Goal: Information Seeking & Learning: Learn about a topic

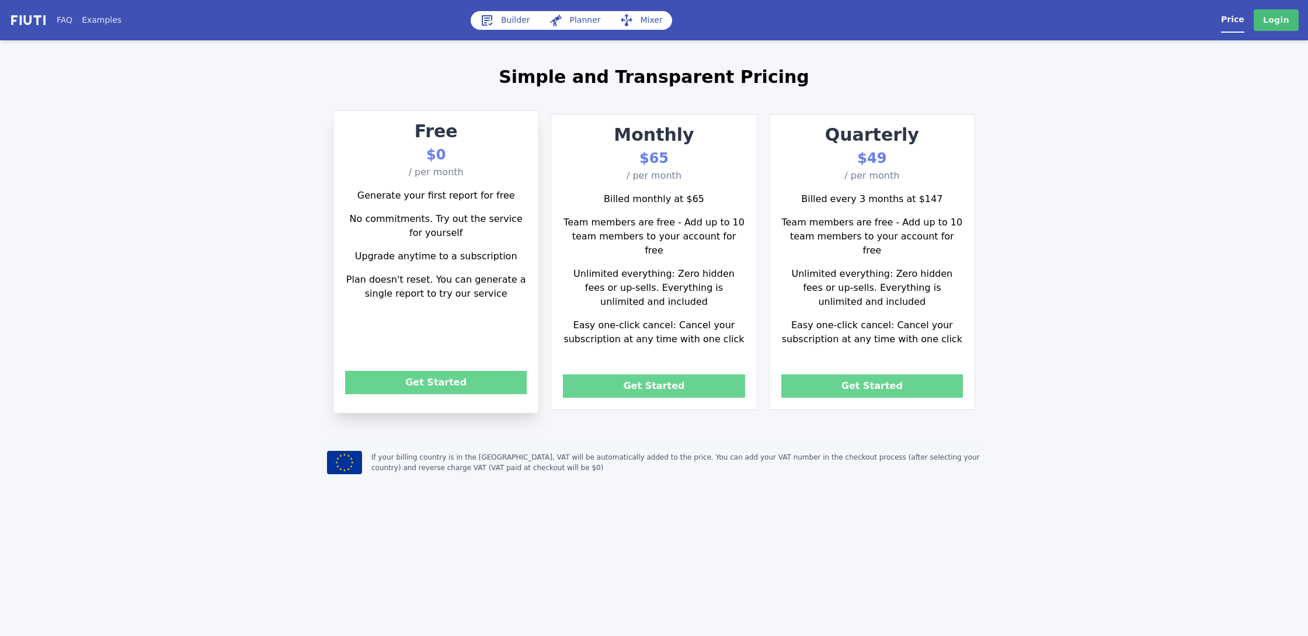
click at [465, 85] on h1 "Simple and Transparent Pricing" at bounding box center [654, 77] width 654 height 26
click at [511, 17] on link "Builder" at bounding box center [504, 20] width 69 height 19
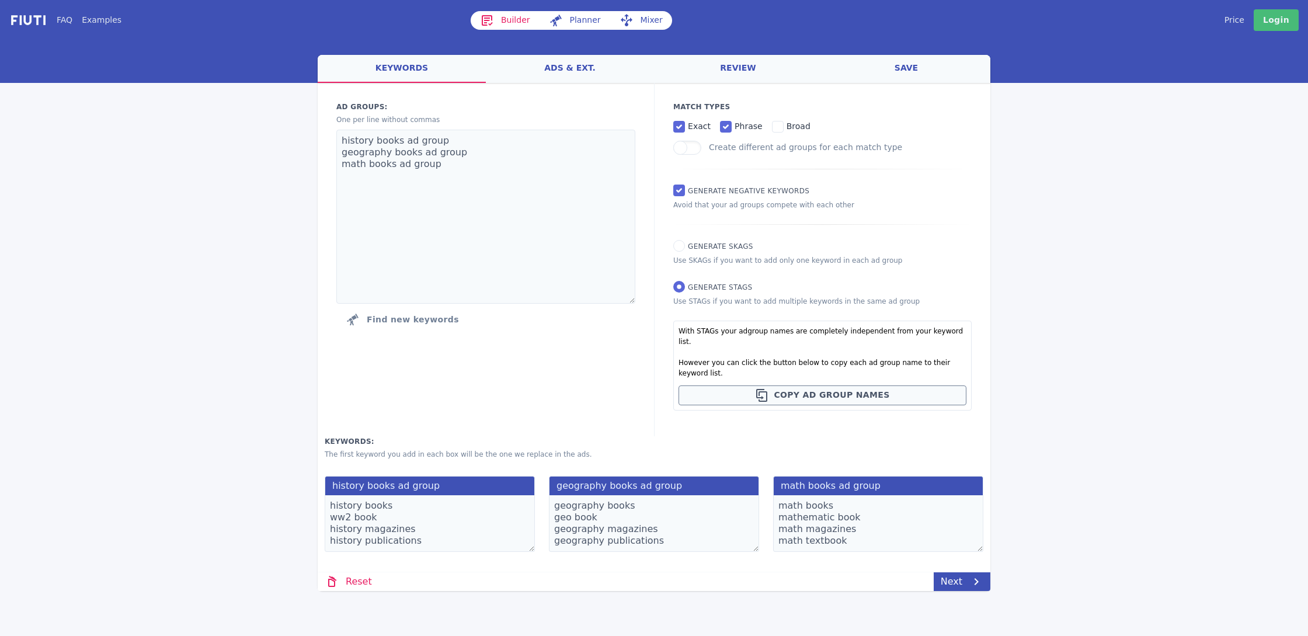
drag, startPoint x: 580, startPoint y: 20, endPoint x: 572, endPoint y: 70, distance: 50.3
click at [565, 67] on link "ads & ext." at bounding box center [570, 69] width 168 height 28
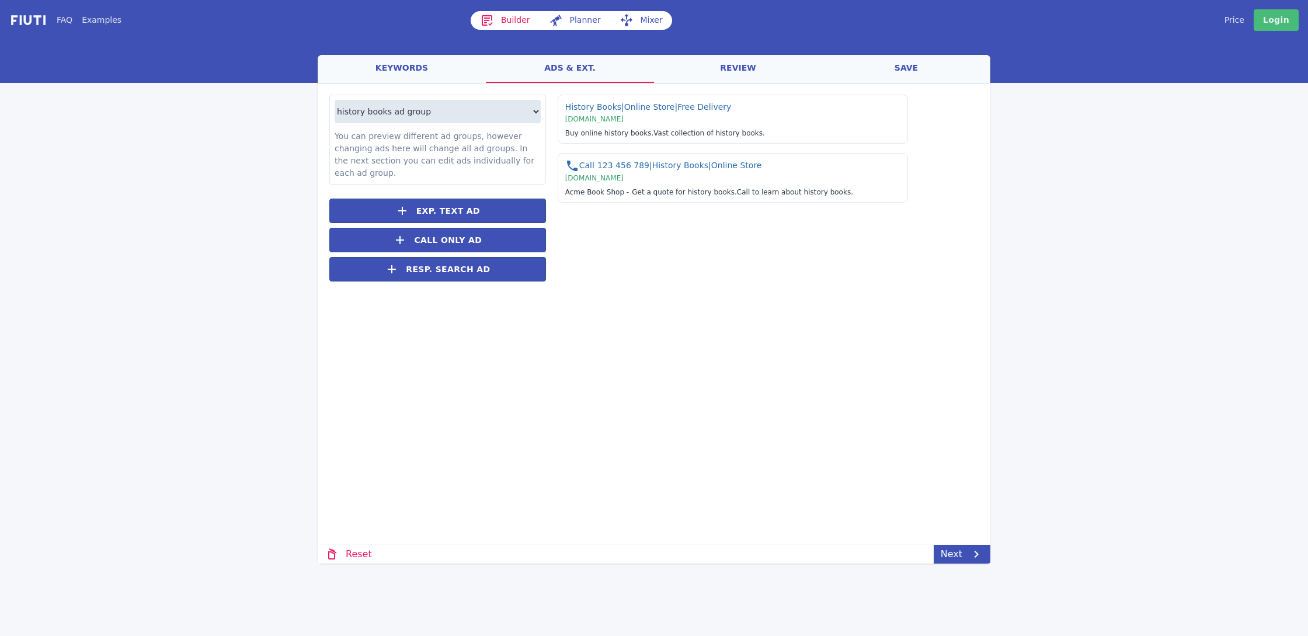
click at [576, 72] on link "ads & ext." at bounding box center [570, 69] width 168 height 28
click at [784, 72] on link "review" at bounding box center [738, 69] width 168 height 28
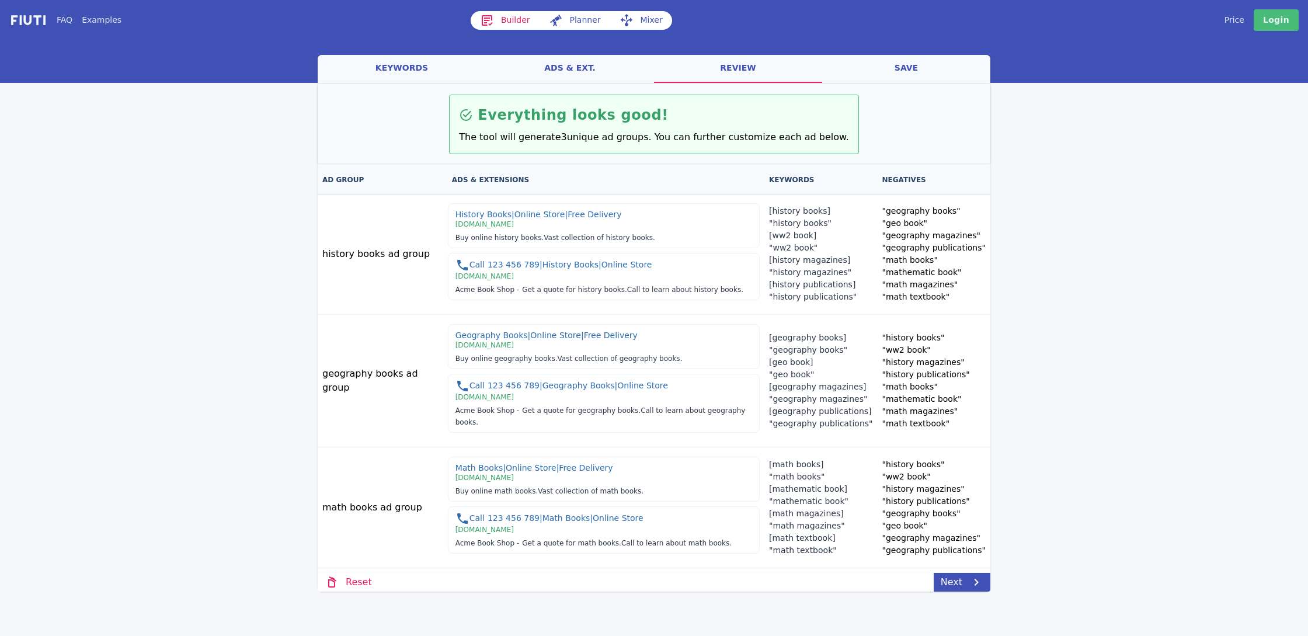
click at [912, 70] on link "save" at bounding box center [906, 69] width 168 height 28
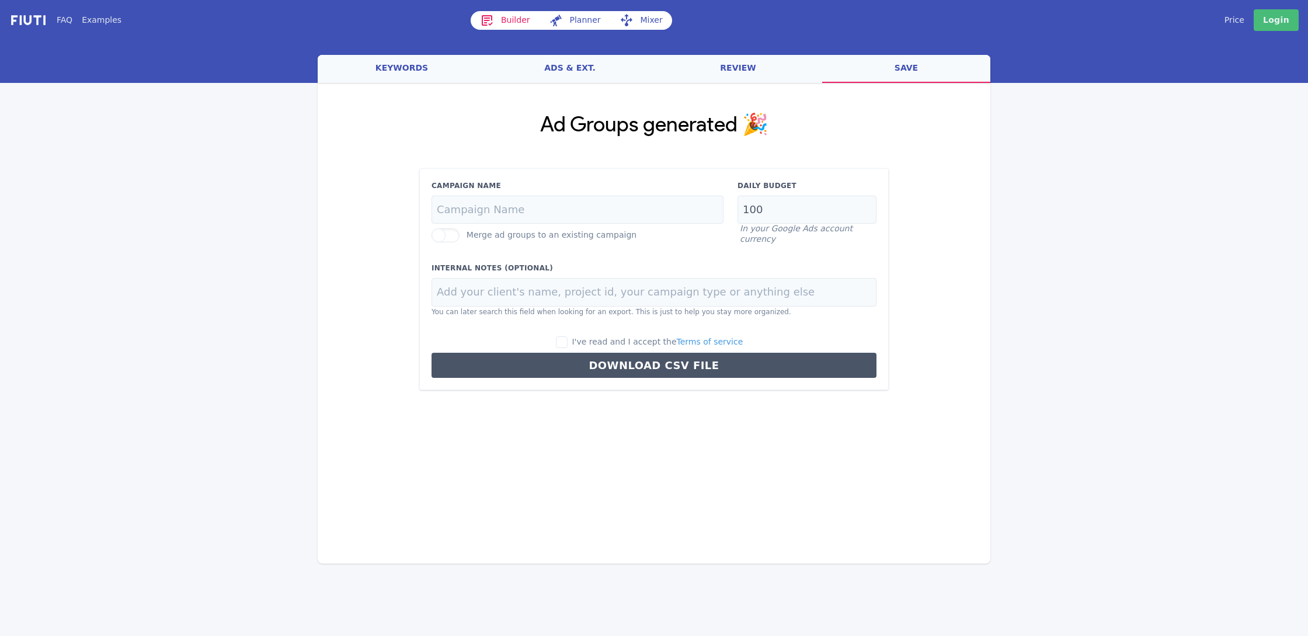
click at [575, 10] on div "Builder Planner Mixer" at bounding box center [677, 20] width 414 height 22
click at [586, 23] on link "Planner" at bounding box center [574, 20] width 71 height 19
select select "2840"
select select "1000"
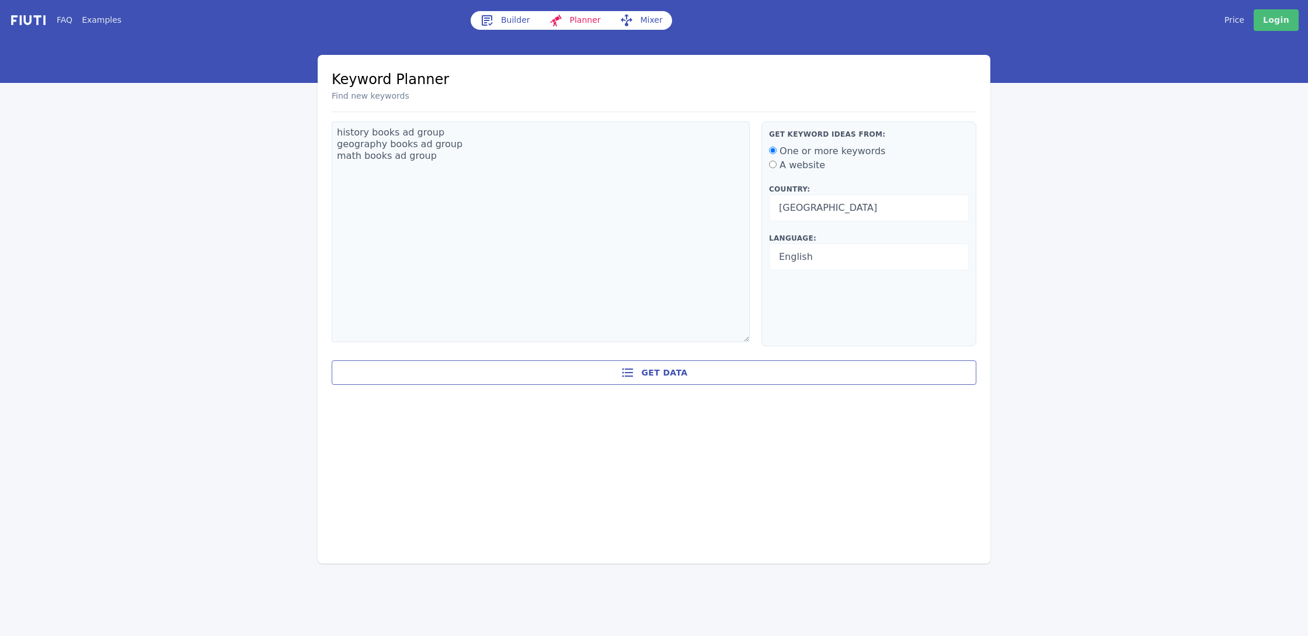
click at [649, 30] on div "Builder Planner Mixer" at bounding box center [677, 20] width 414 height 22
click at [640, 20] on link "Mixer" at bounding box center [641, 20] width 62 height 19
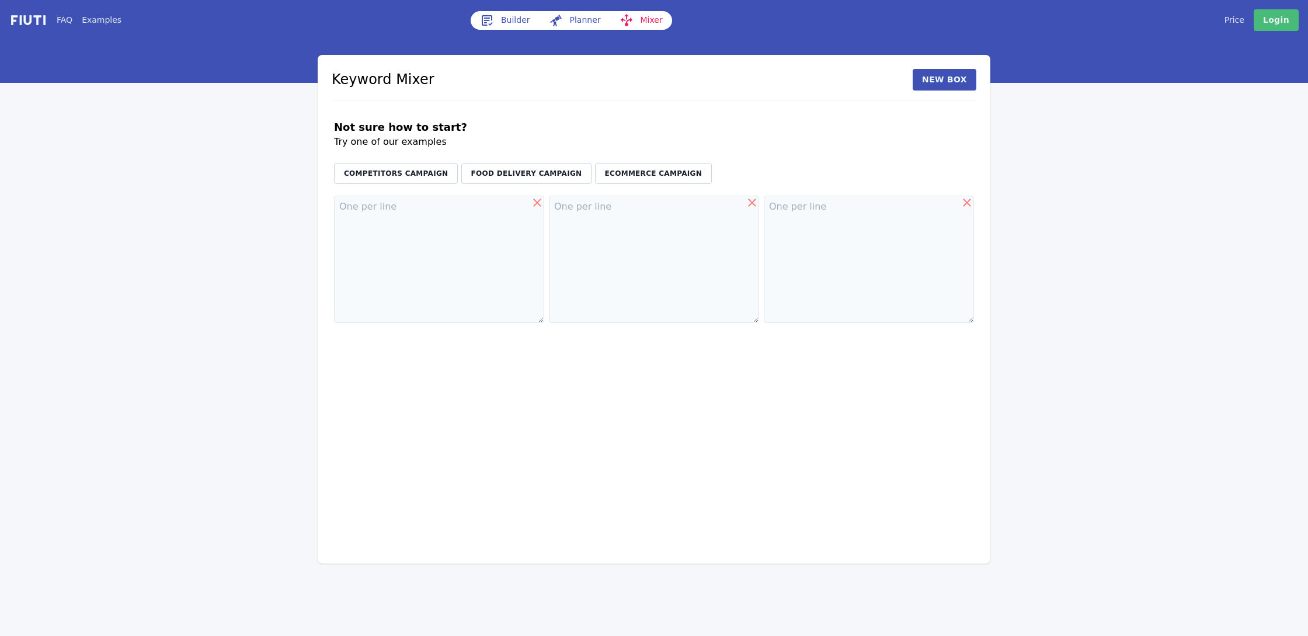
click at [1230, 25] on link "Price" at bounding box center [1234, 20] width 20 height 12
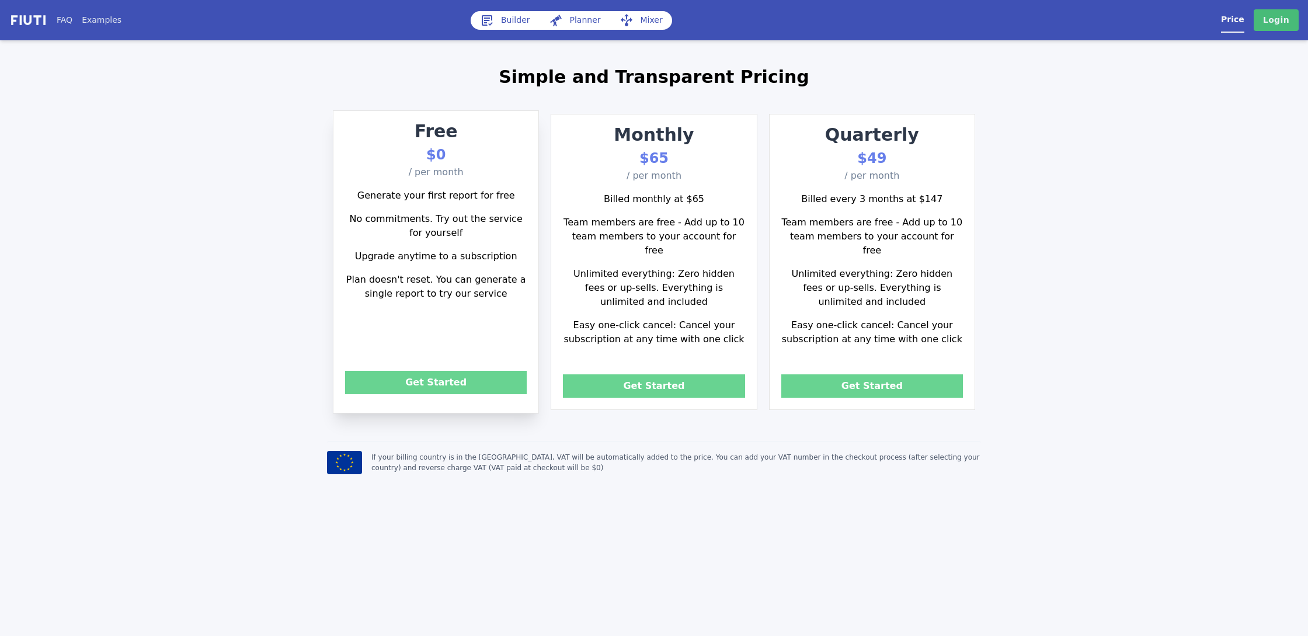
click at [16, 15] on img at bounding box center [28, 19] width 38 height 13
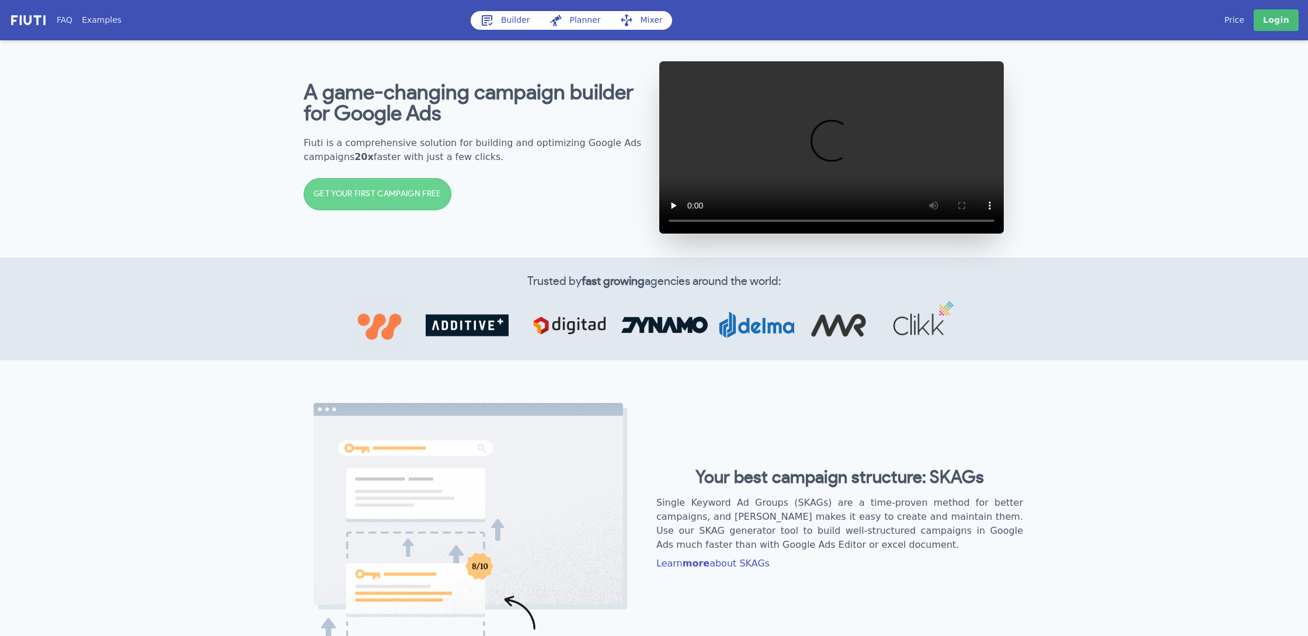
scroll to position [6, 0]
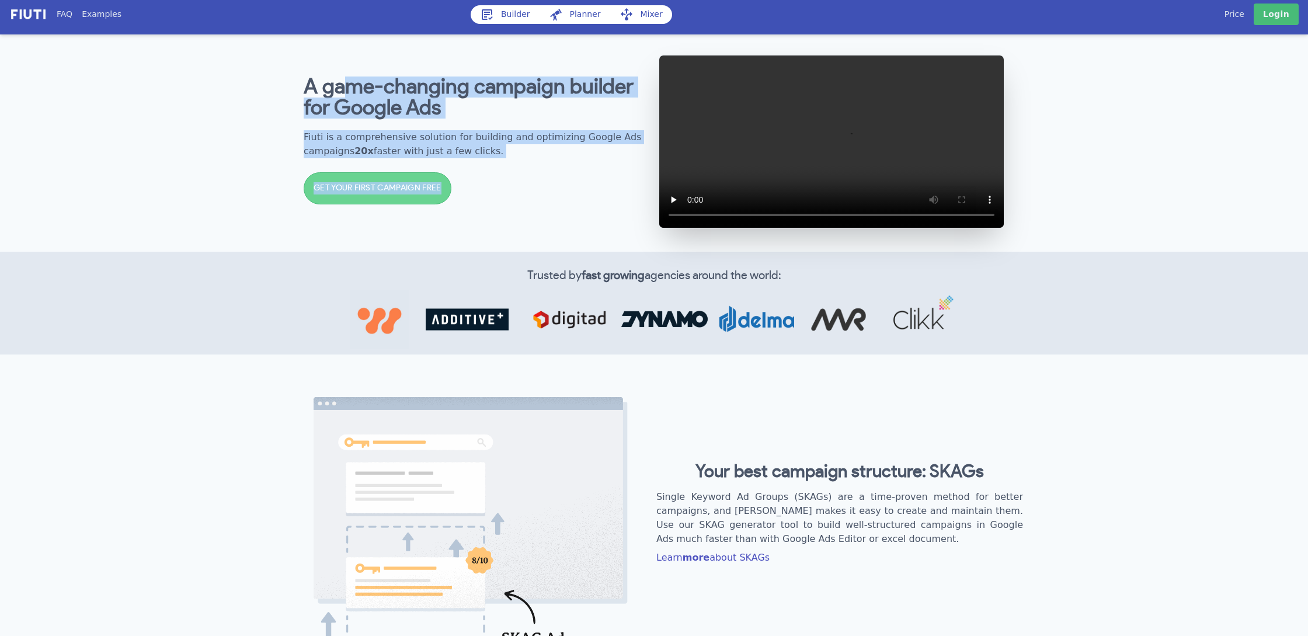
drag, startPoint x: 354, startPoint y: 103, endPoint x: 534, endPoint y: 185, distance: 197.7
click at [534, 185] on div "A game-changing campaign builder for Google Ads Fiuti is a comprehensive soluti…" at bounding box center [477, 142] width 346 height 154
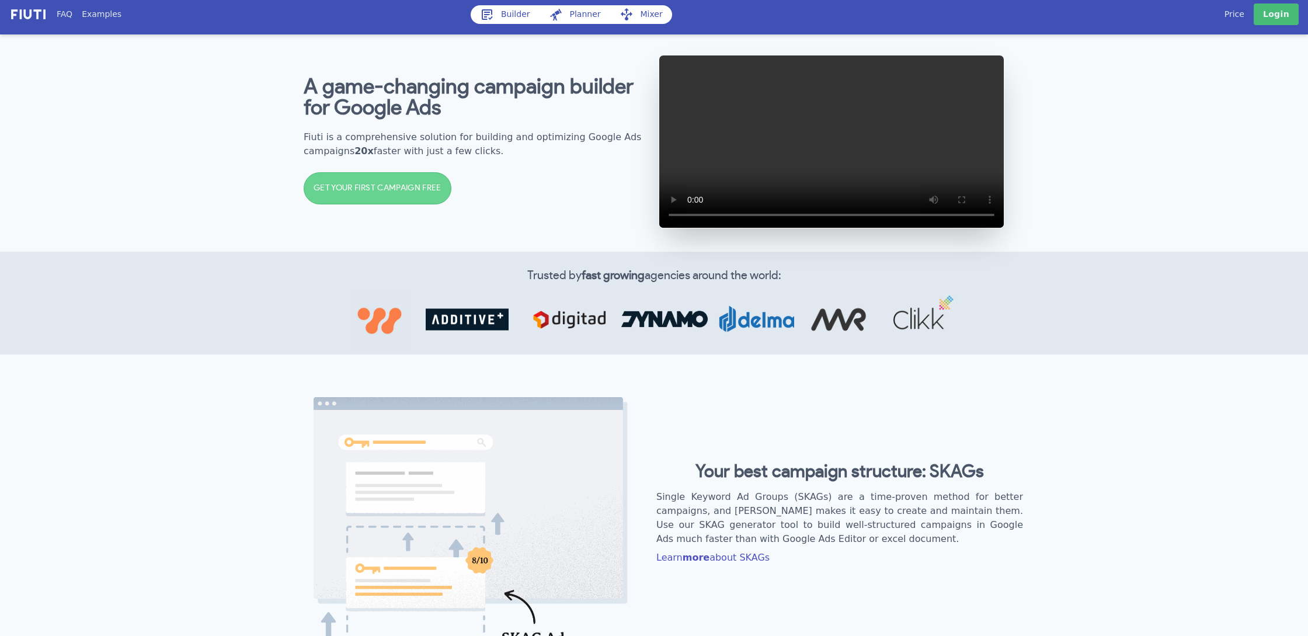
click at [534, 185] on div "A game-changing campaign builder for Google Ads Fiuti is a comprehensive soluti…" at bounding box center [477, 142] width 346 height 154
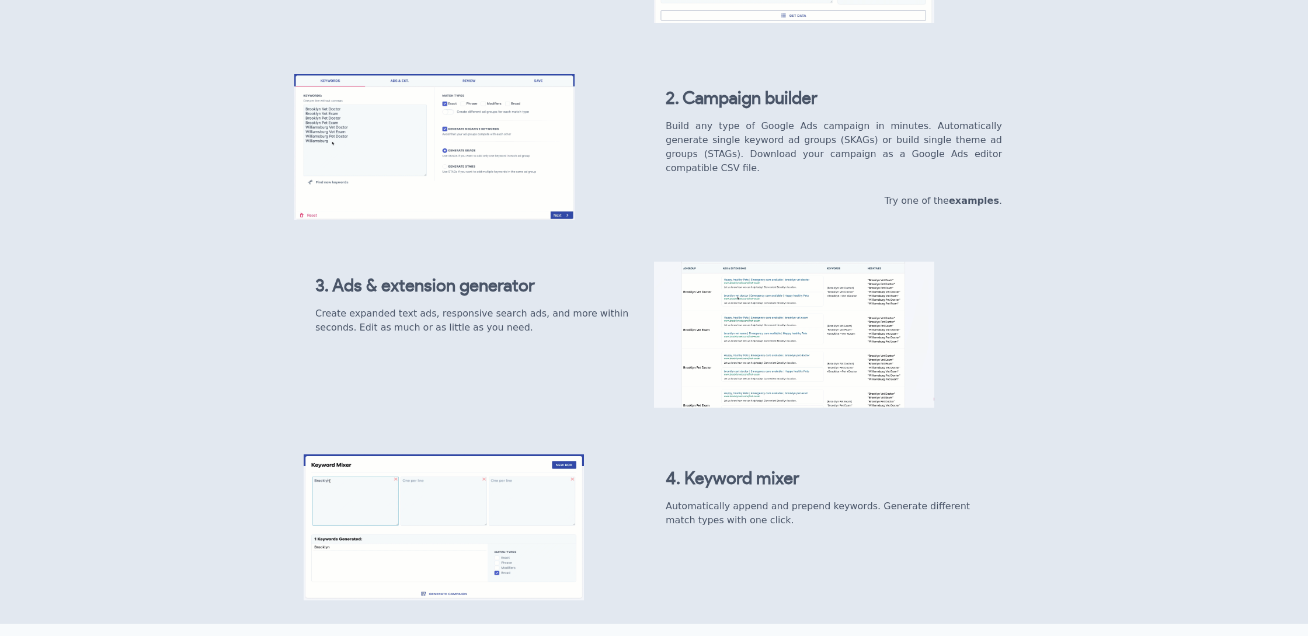
scroll to position [919, 0]
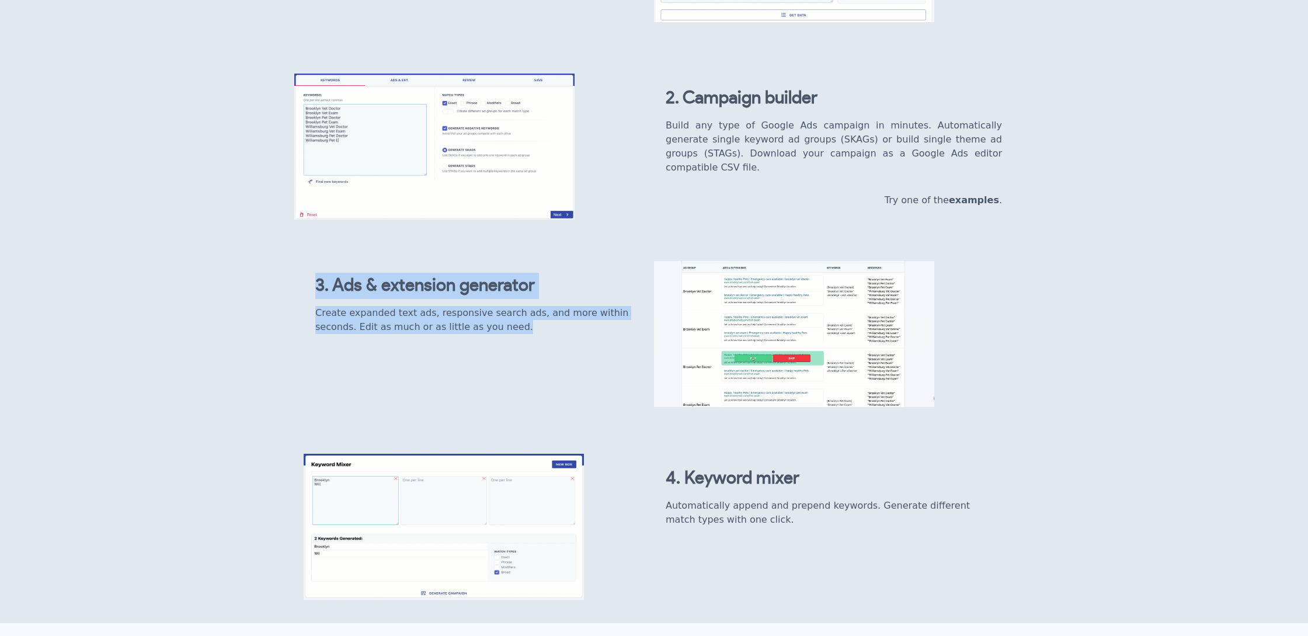
drag, startPoint x: 319, startPoint y: 294, endPoint x: 593, endPoint y: 384, distance: 288.7
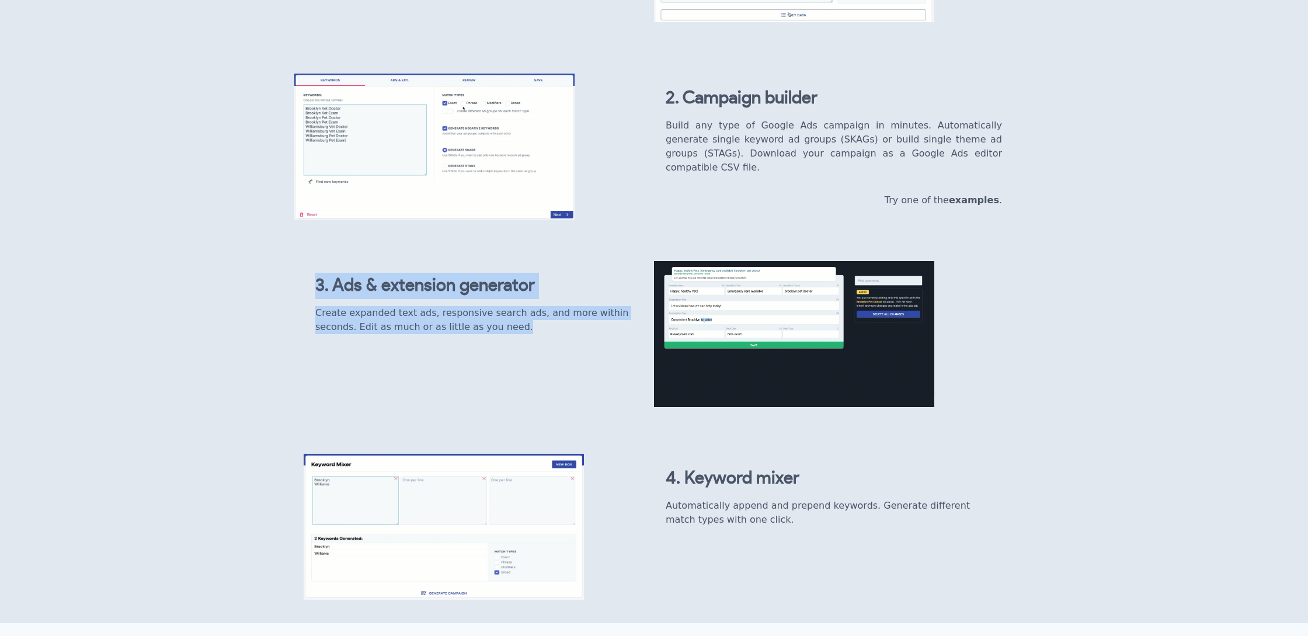
click at [593, 384] on div "3. Ads & extension generator Create expanded text ads, responsive search ads, a…" at bounding box center [654, 334] width 700 height 146
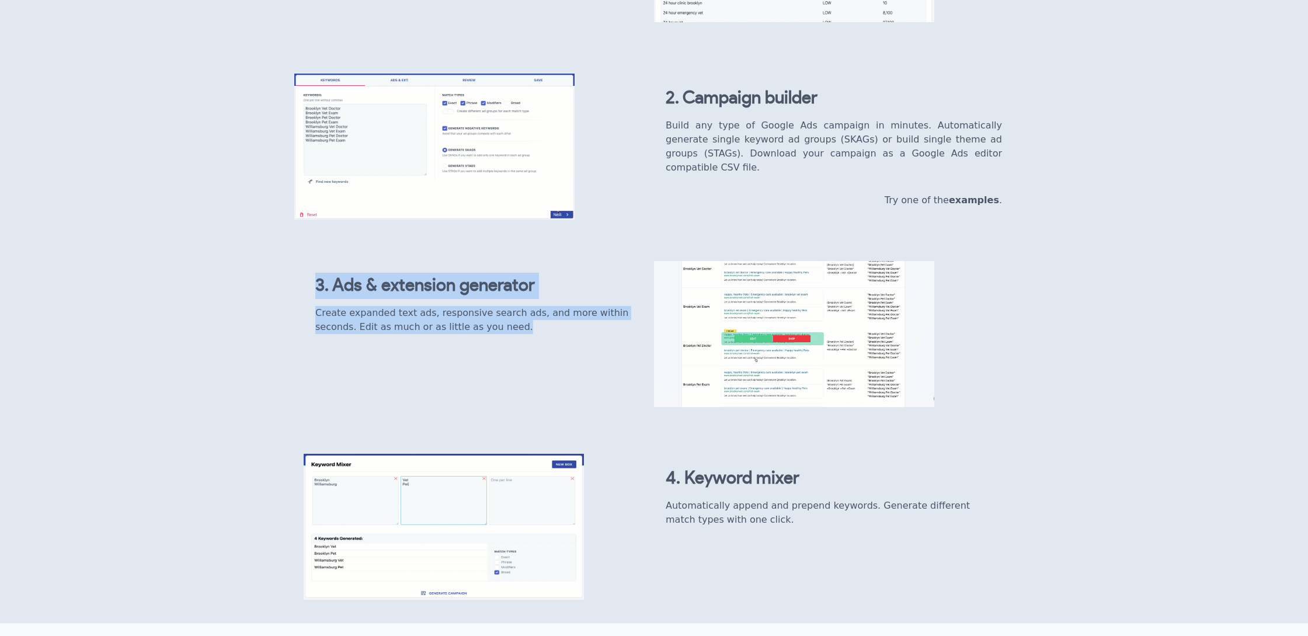
click at [593, 384] on div "3. Ads & extension generator Create expanded text ads, responsive search ads, a…" at bounding box center [654, 334] width 700 height 146
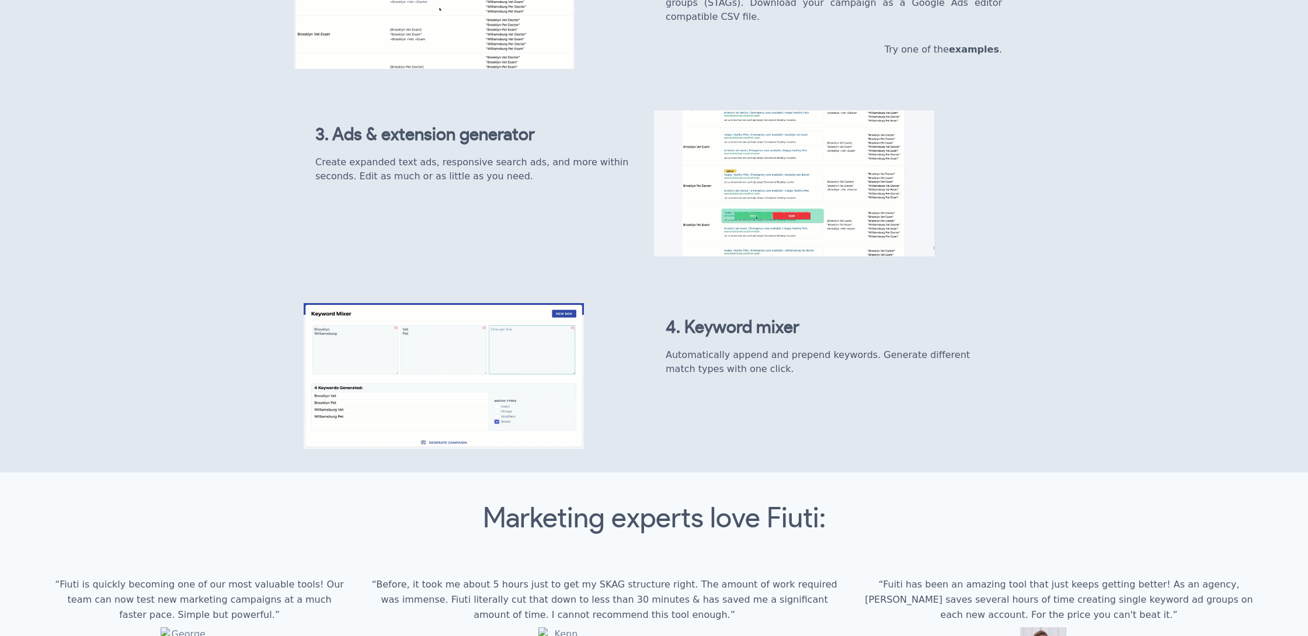
scroll to position [1069, 0]
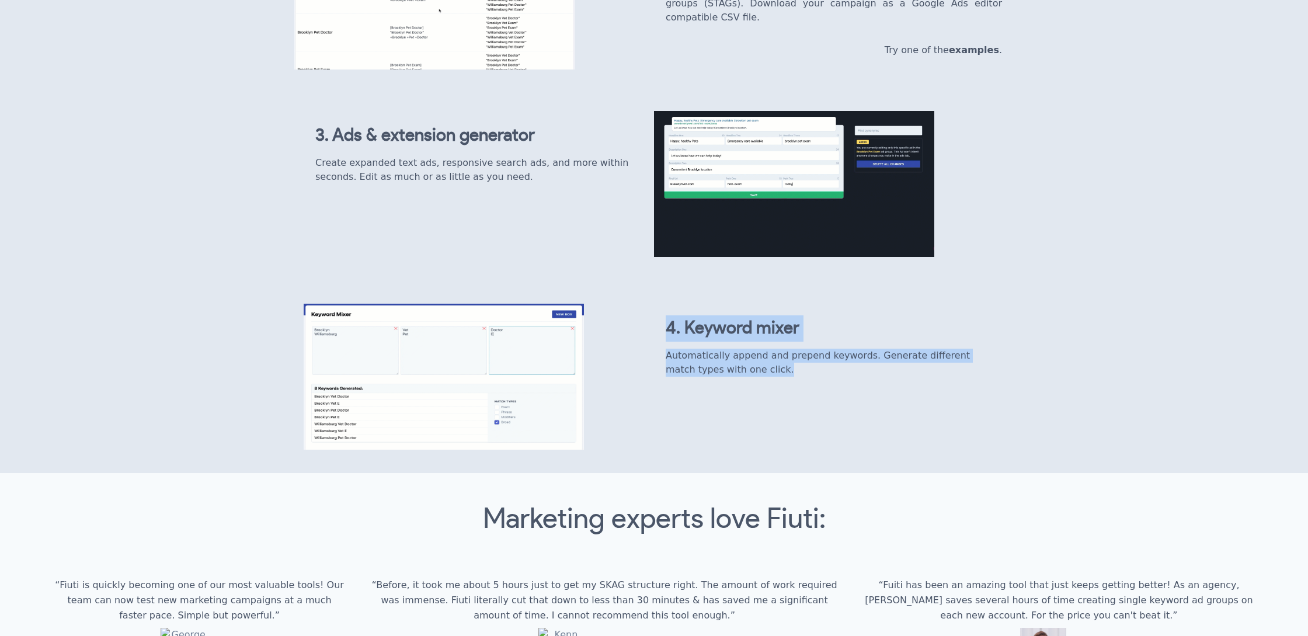
drag, startPoint x: 656, startPoint y: 340, endPoint x: 754, endPoint y: 432, distance: 134.2
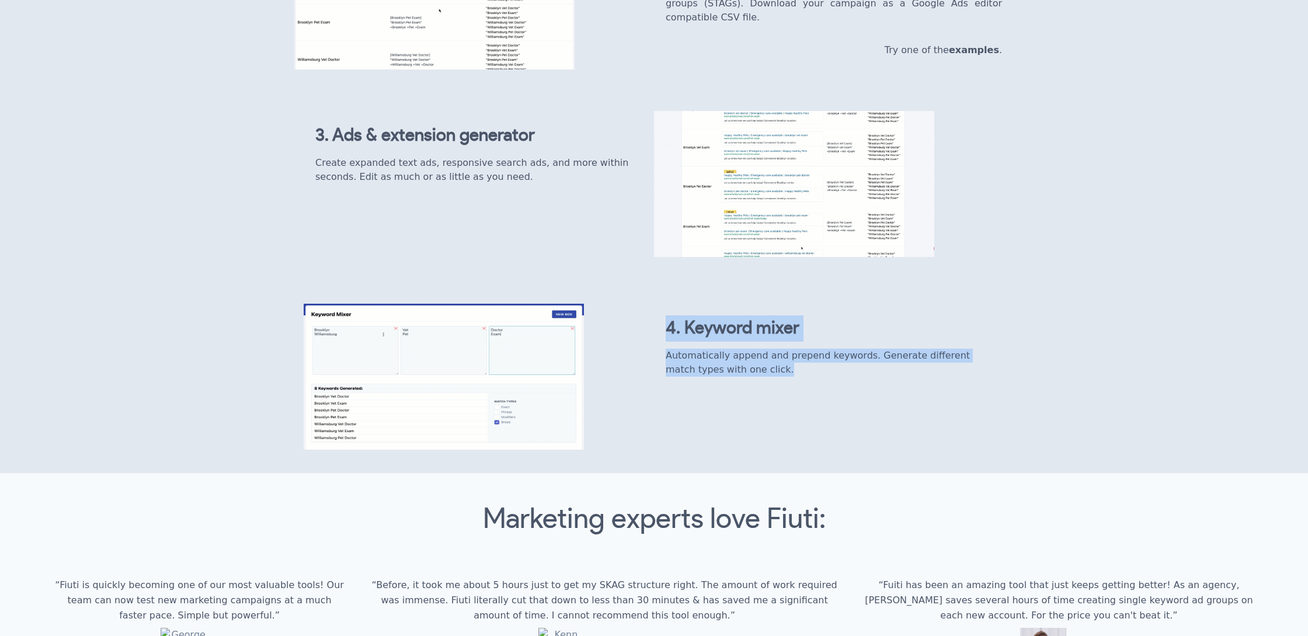
click at [754, 432] on div "4. Keyword mixer Automatically append and prepend keywords. Generate different …" at bounding box center [654, 377] width 700 height 146
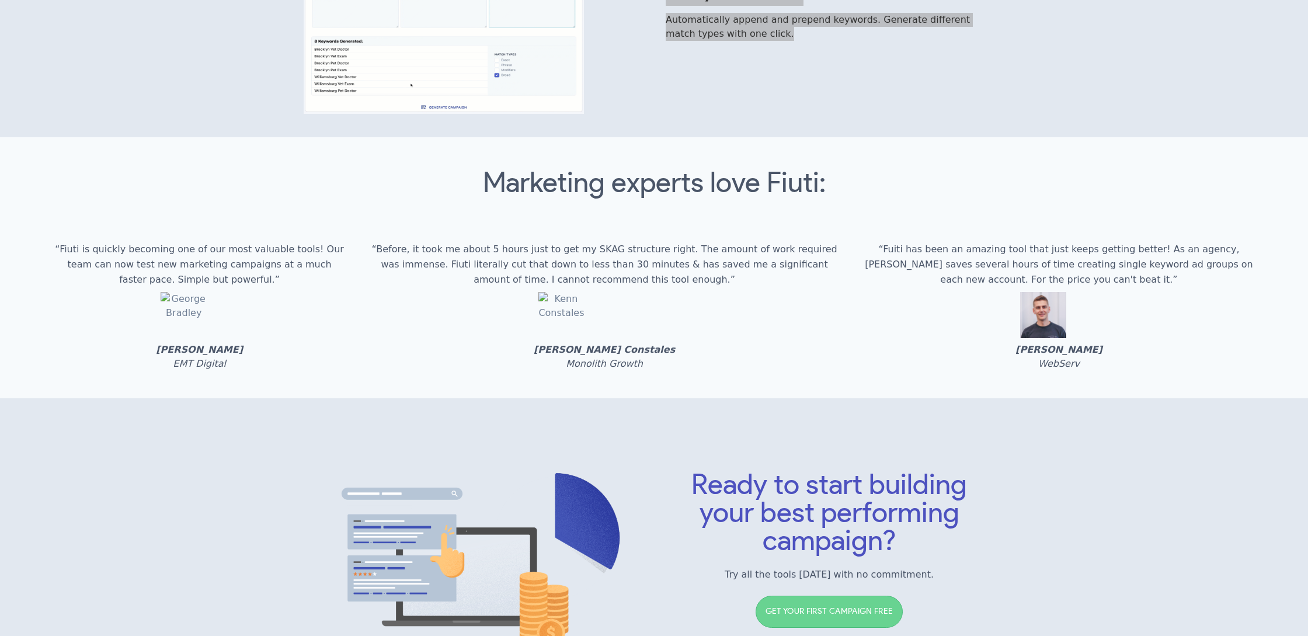
scroll to position [1564, 0]
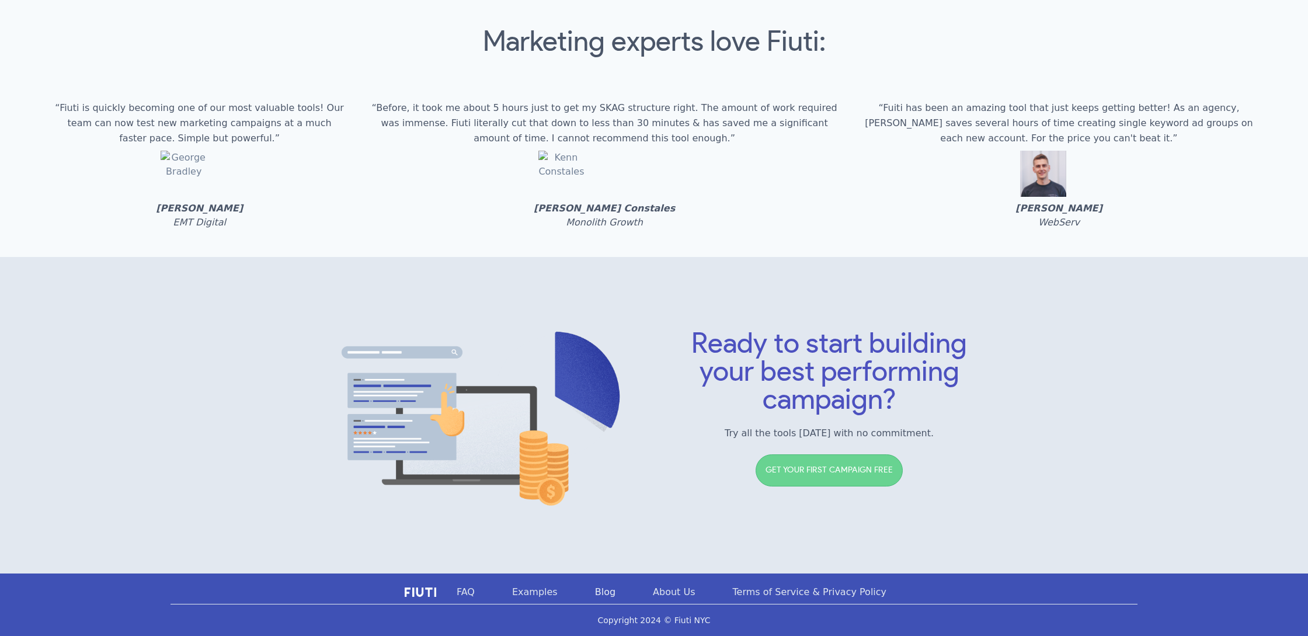
click at [602, 595] on link "Blog" at bounding box center [605, 591] width 58 height 48
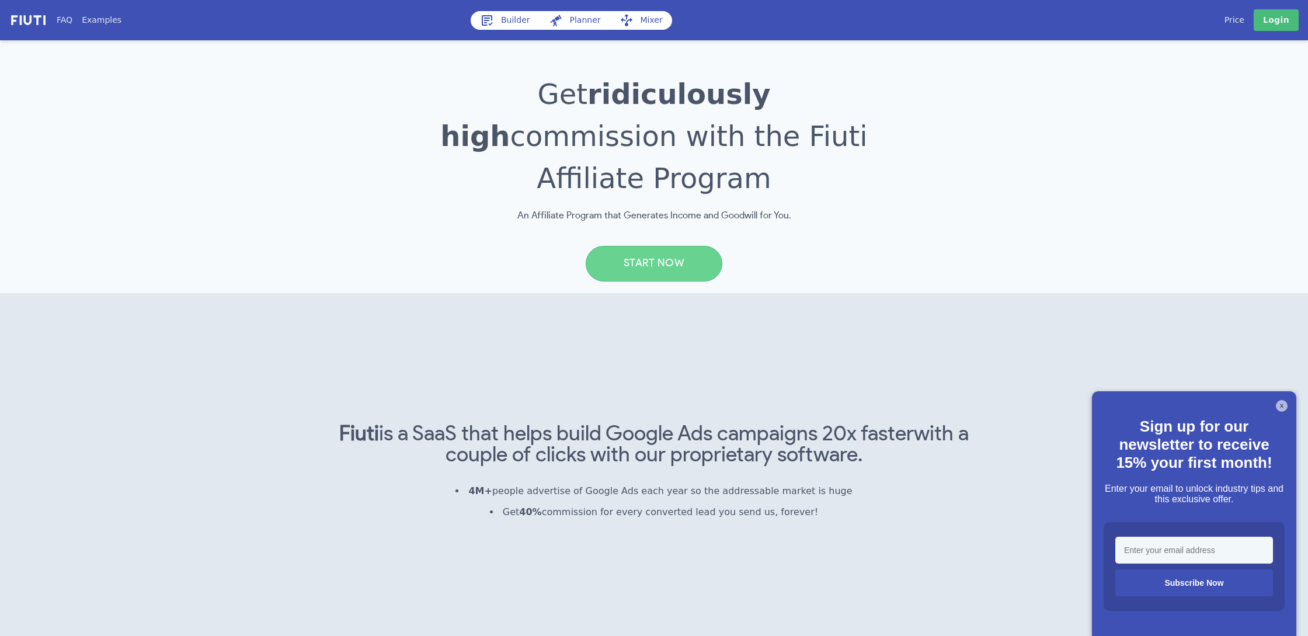
click at [21, 14] on img at bounding box center [28, 19] width 38 height 13
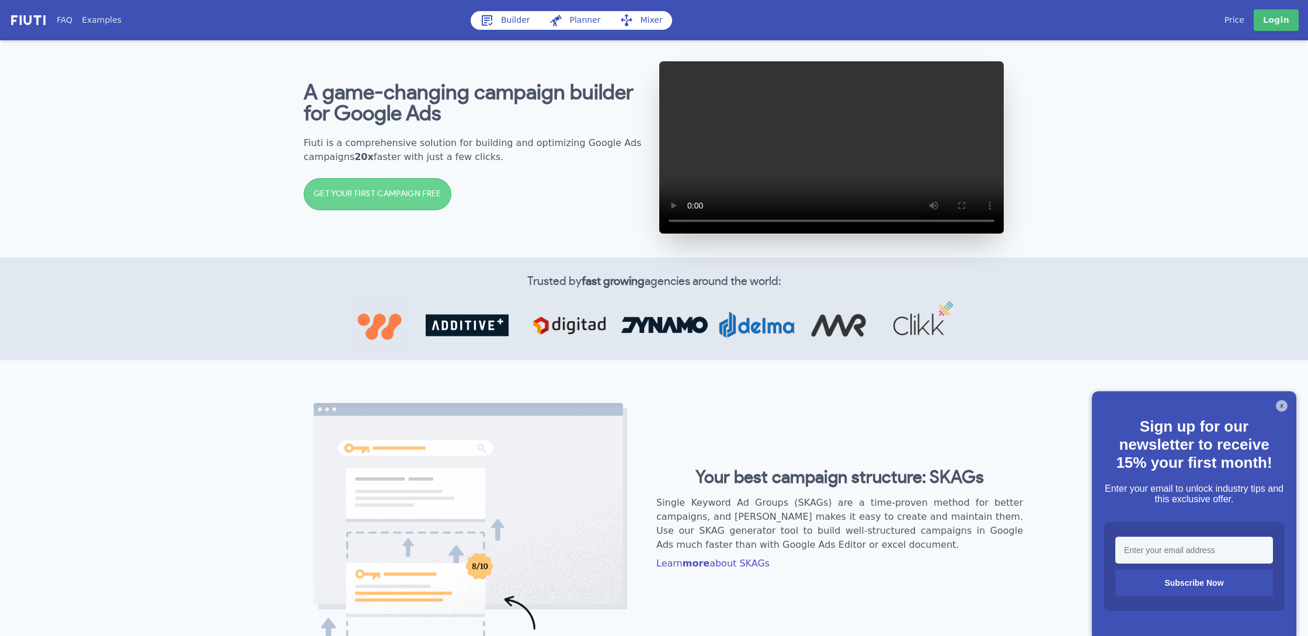
click at [180, 305] on div "Trusted by fast growing agencies around the world:" at bounding box center [654, 308] width 1308 height 103
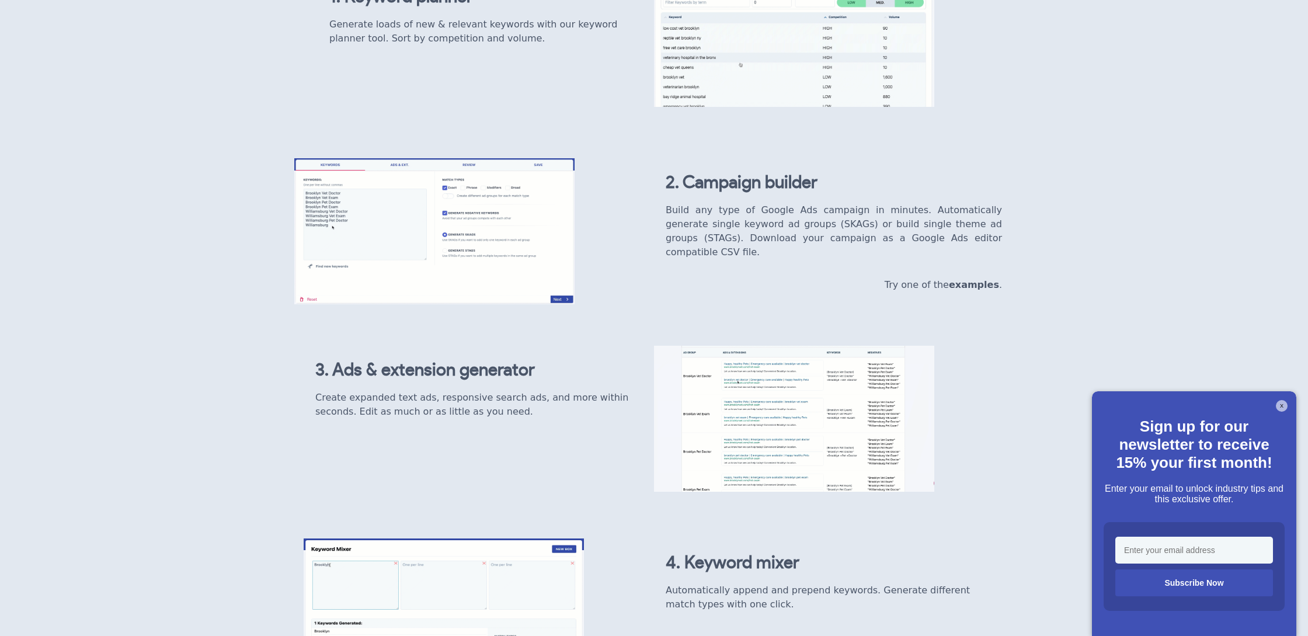
scroll to position [738, 0]
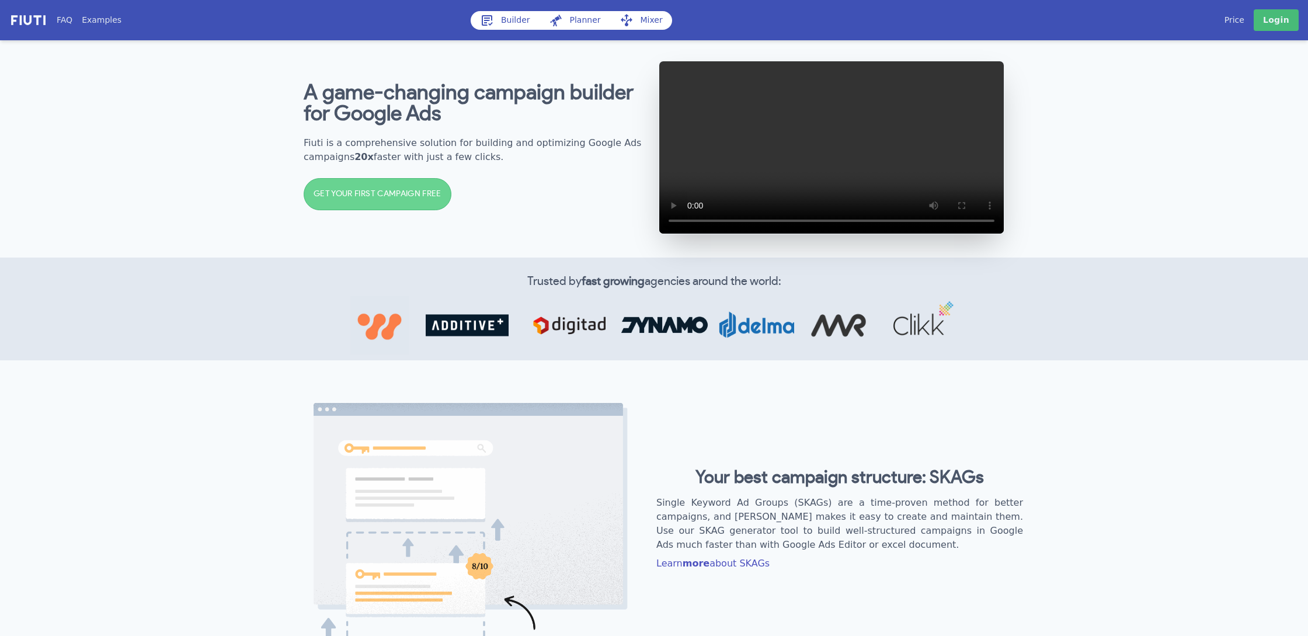
click at [1240, 19] on link "Price" at bounding box center [1234, 20] width 20 height 12
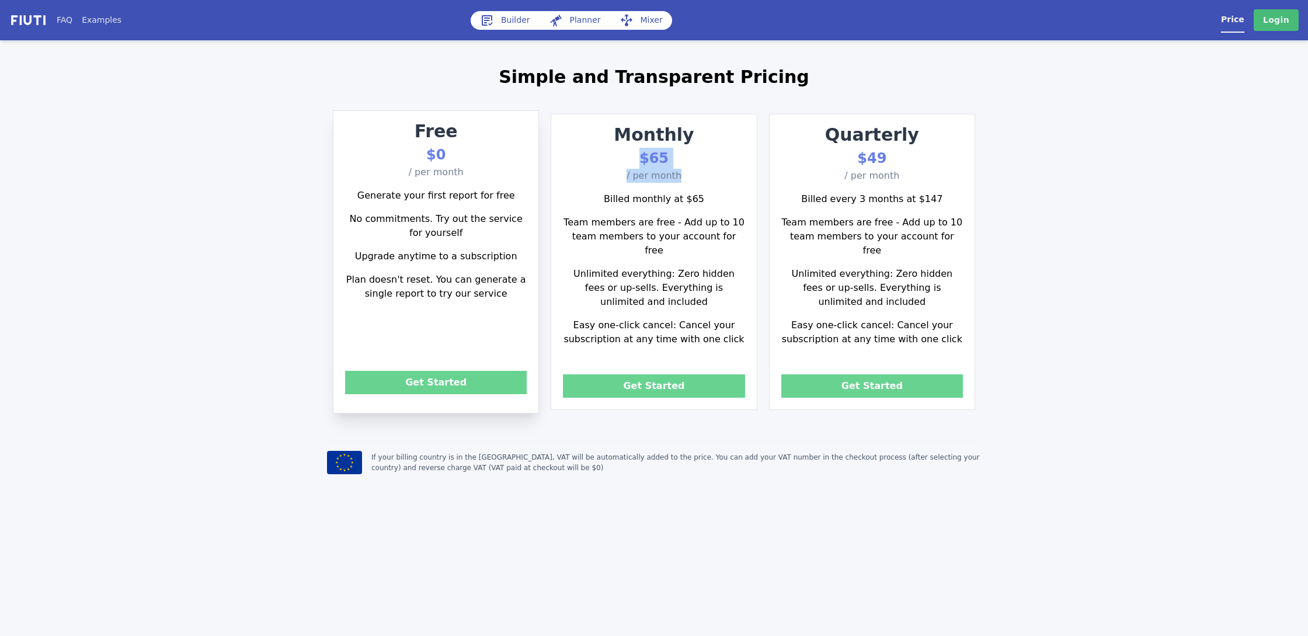
drag, startPoint x: 639, startPoint y: 156, endPoint x: 697, endPoint y: 172, distance: 59.7
click at [697, 172] on div "Monthly $65 / per month" at bounding box center [653, 151] width 205 height 61
copy div "$65 / per month"
drag, startPoint x: 835, startPoint y: 127, endPoint x: 904, endPoint y: 175, distance: 83.4
click at [904, 175] on div "Quarterly $49 / per month" at bounding box center [871, 151] width 205 height 61
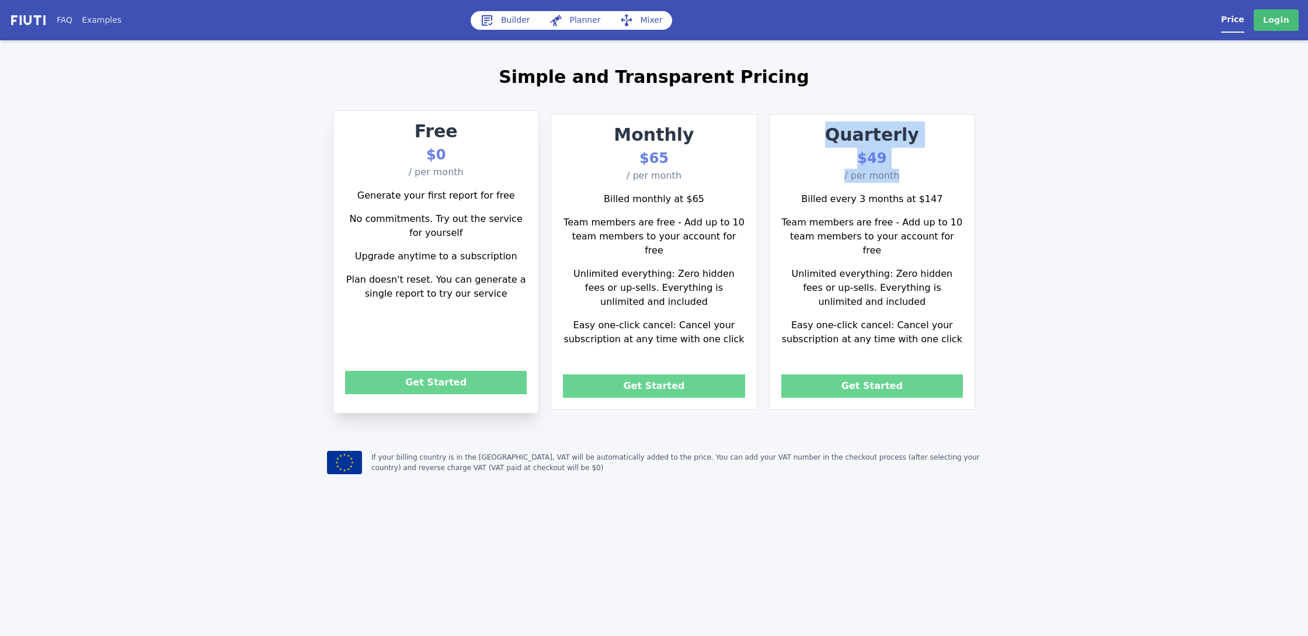
copy div "Quarterly $49 / per month"
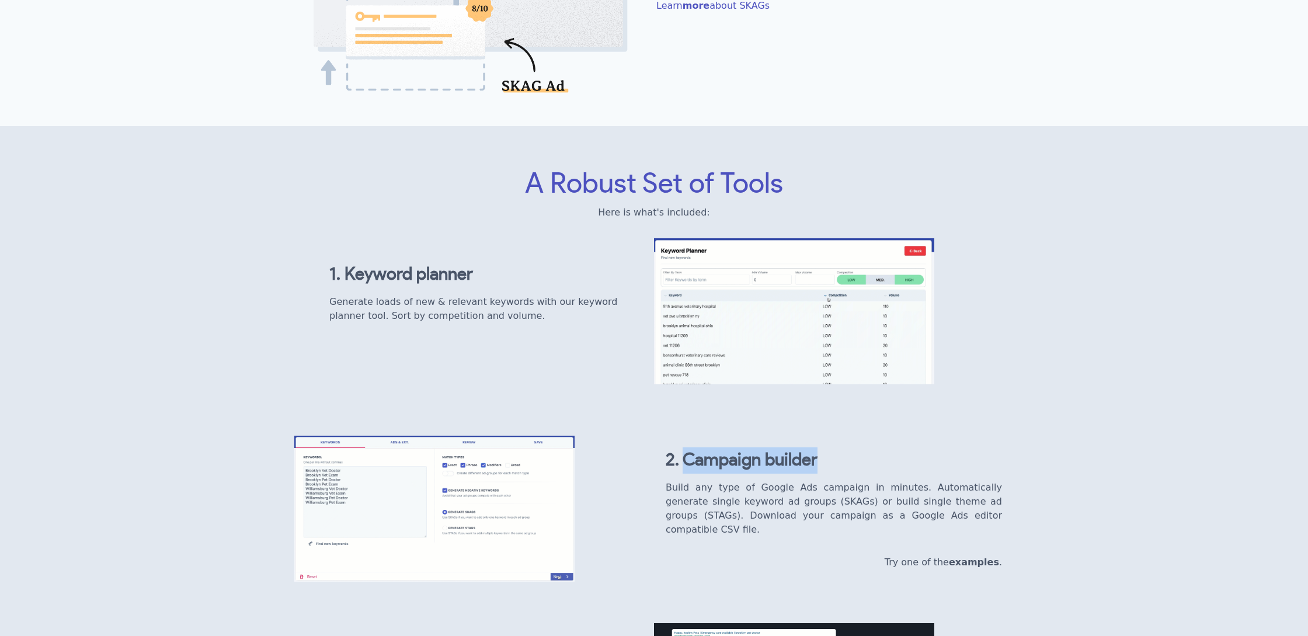
drag, startPoint x: 682, startPoint y: 478, endPoint x: 825, endPoint y: 476, distance: 142.4
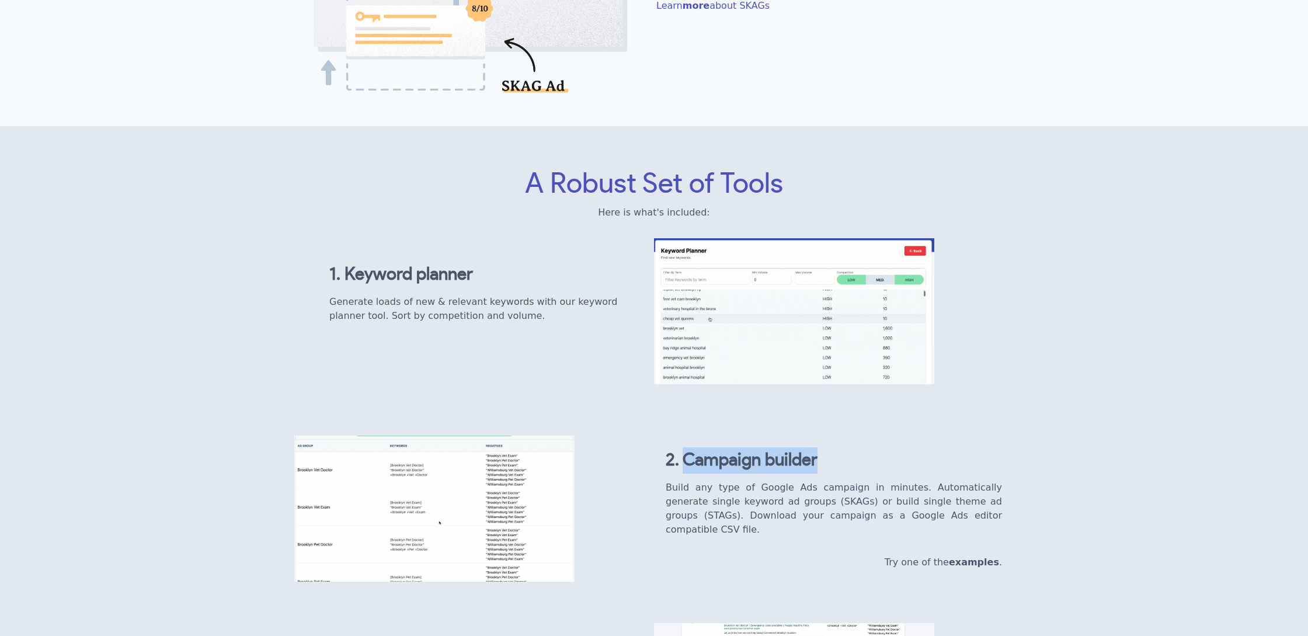
click at [825, 473] on h4 "2. Campaign builder" at bounding box center [833, 460] width 336 height 26
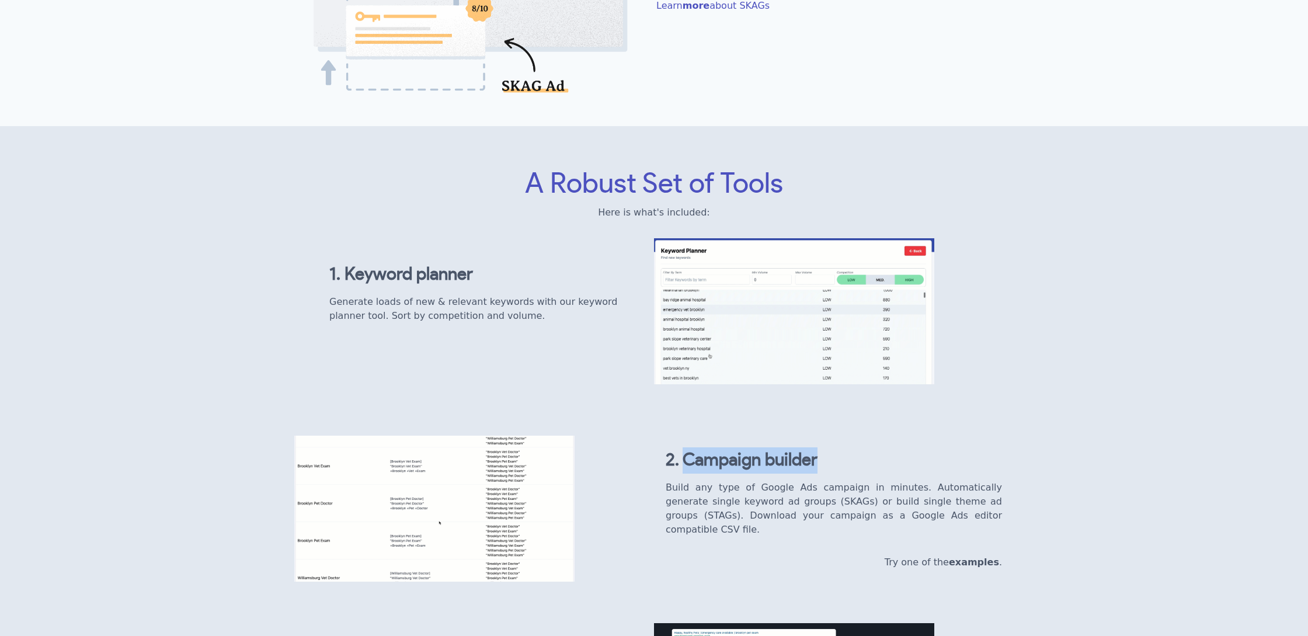
copy b "Campaign builder"
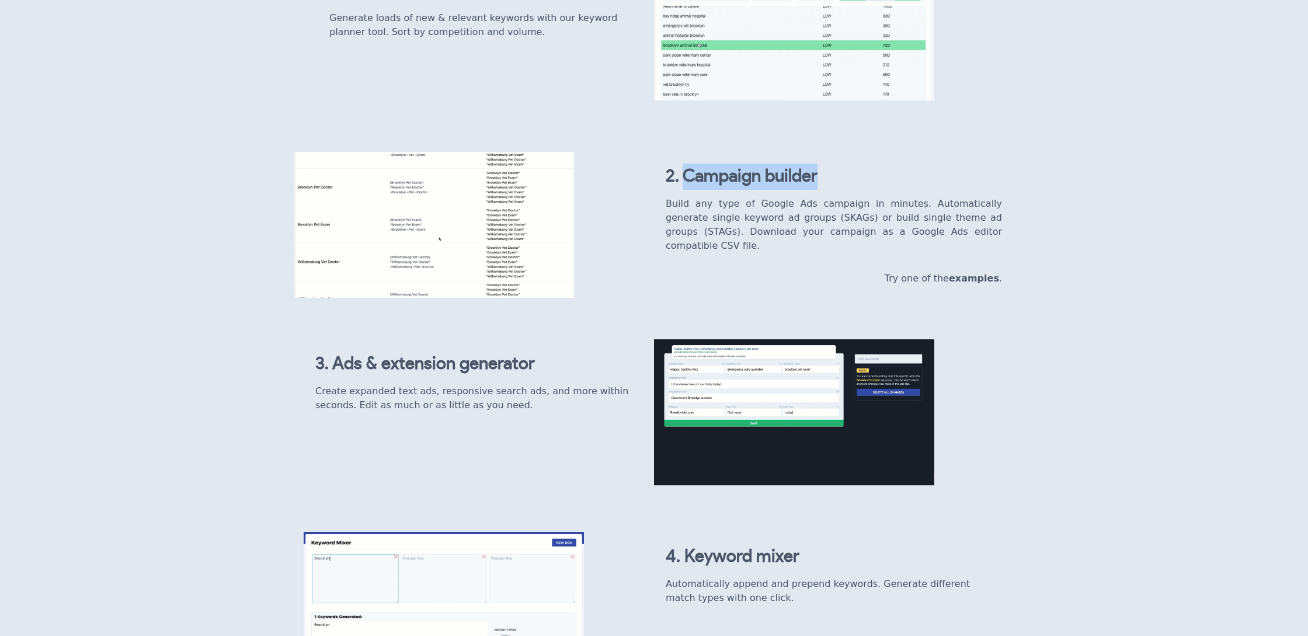
scroll to position [840, 0]
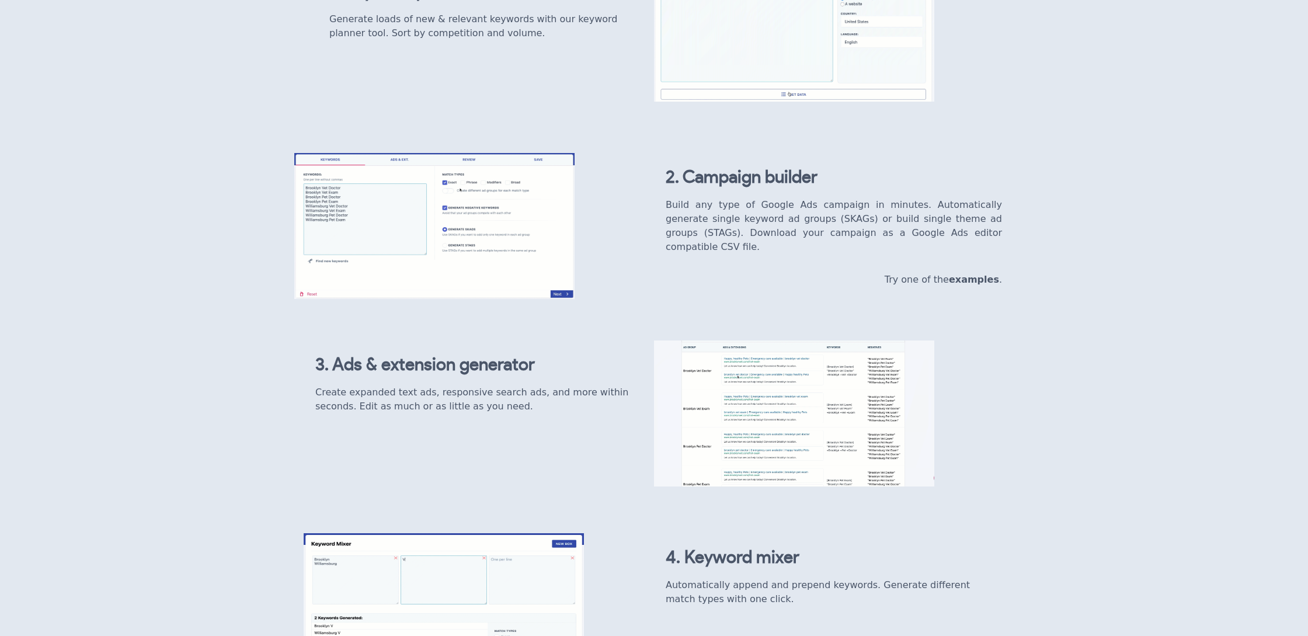
click at [742, 242] on p "Build any type of Google Ads campaign in minutes. Automatically generate single…" at bounding box center [833, 226] width 336 height 56
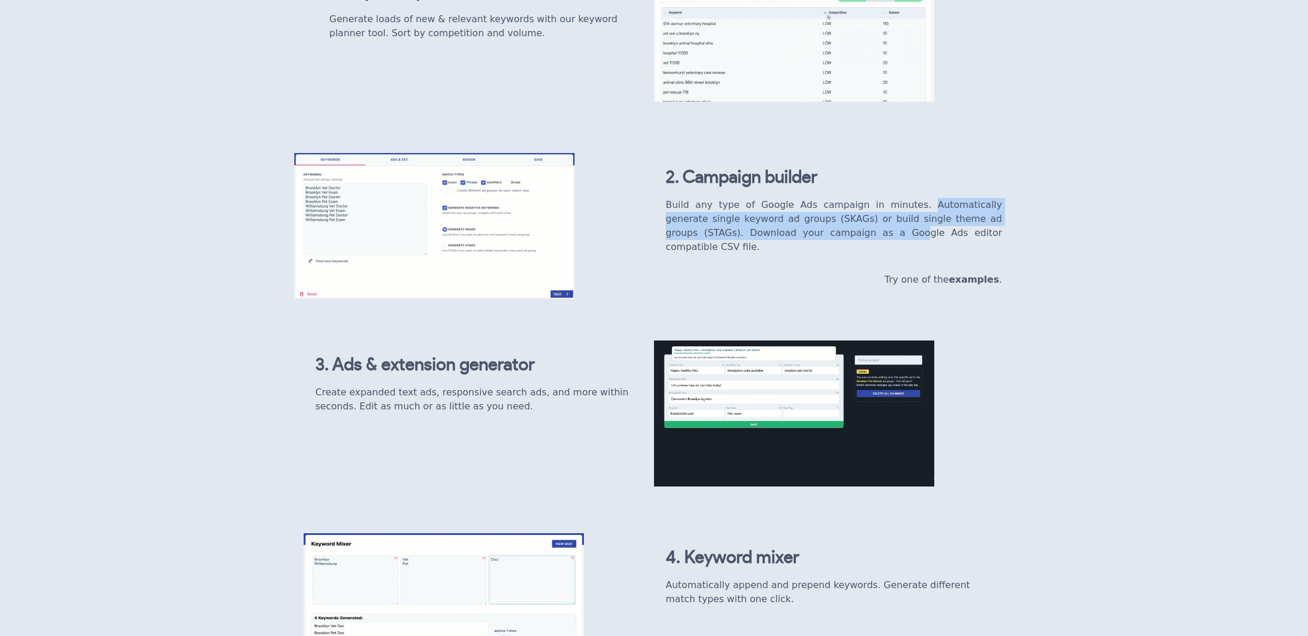
drag, startPoint x: 903, startPoint y: 226, endPoint x: 816, endPoint y: 255, distance: 91.6
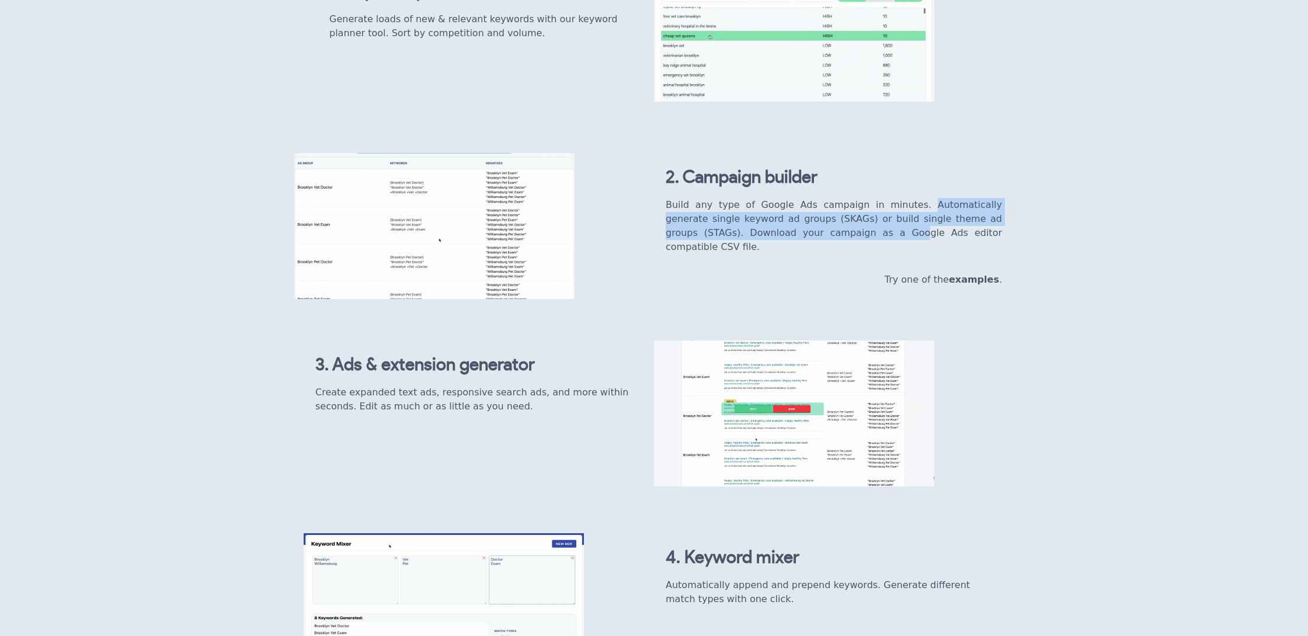
click at [816, 254] on p "Build any type of Google Ads campaign in minutes. Automatically generate single…" at bounding box center [833, 226] width 336 height 56
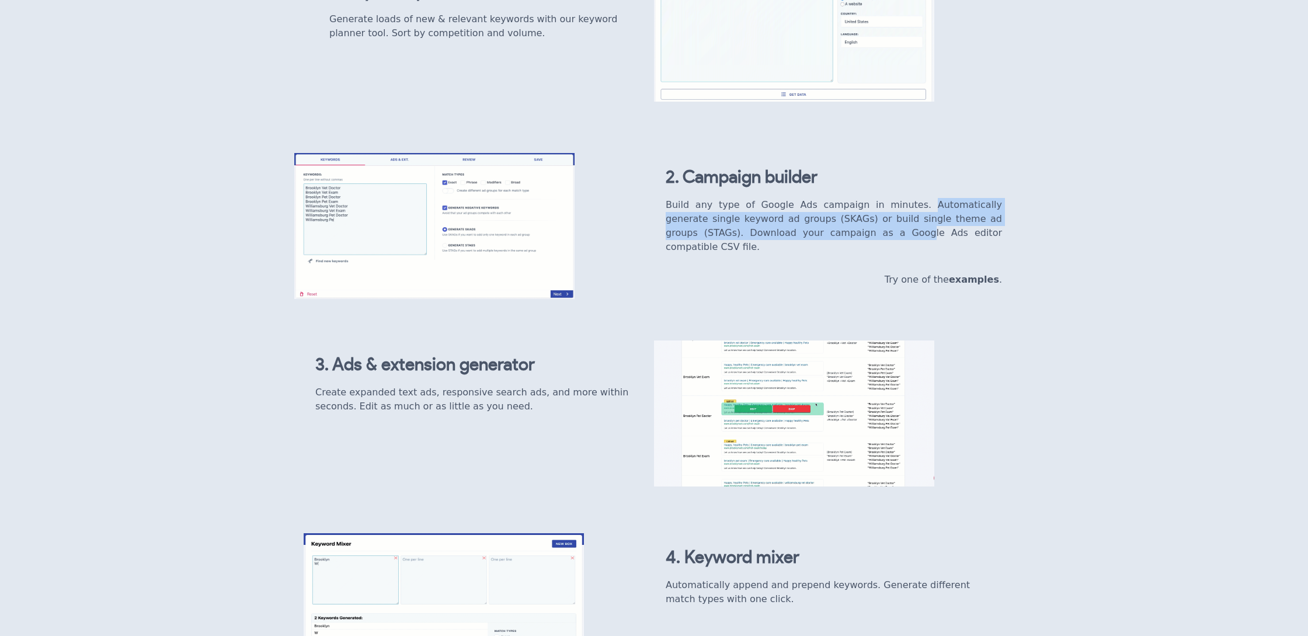
click at [816, 254] on p "Build any type of Google Ads campaign in minutes. Automatically generate single…" at bounding box center [833, 226] width 336 height 56
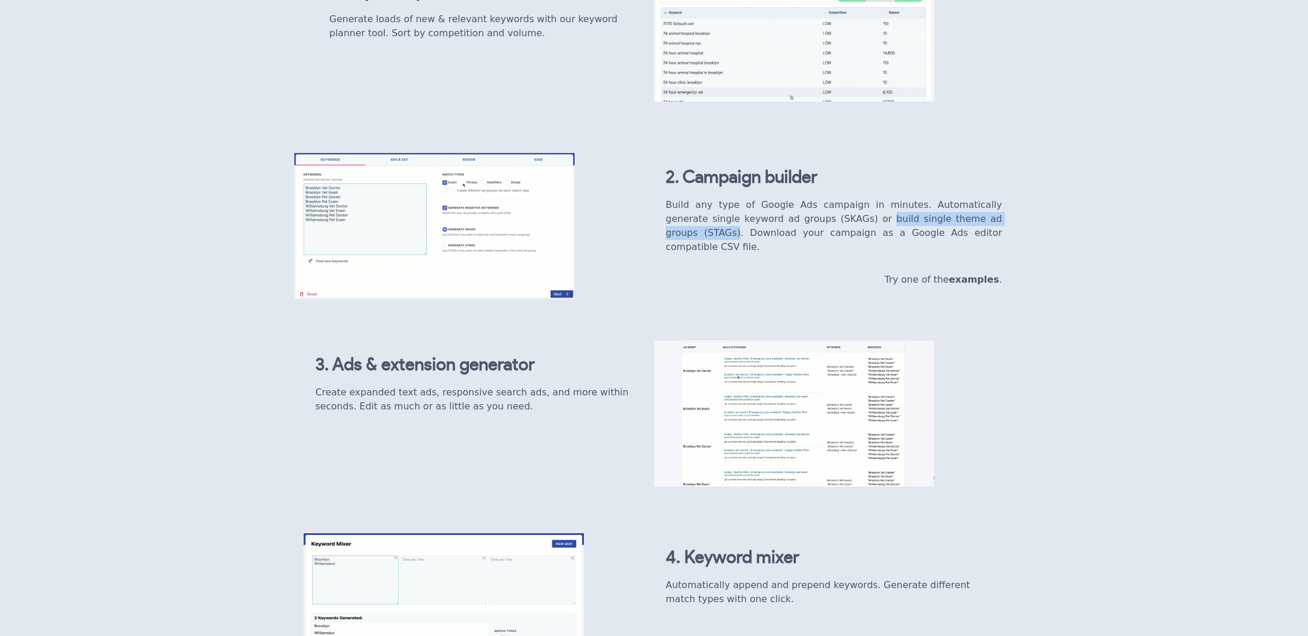
drag, startPoint x: 834, startPoint y: 238, endPoint x: 999, endPoint y: 245, distance: 165.9
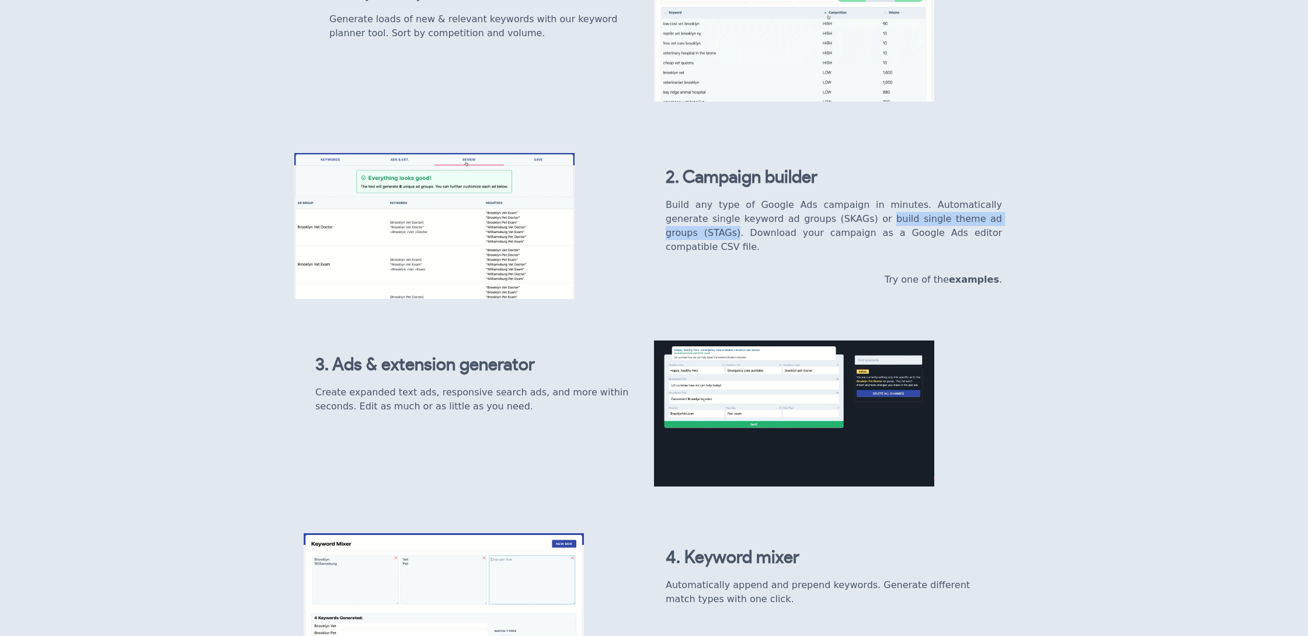
click at [999, 245] on p "Build any type of Google Ads campaign in minutes. Automatically generate single…" at bounding box center [833, 226] width 336 height 56
copy p "build single theme ad groups (STAGs)"
